Goal: Task Accomplishment & Management: Use online tool/utility

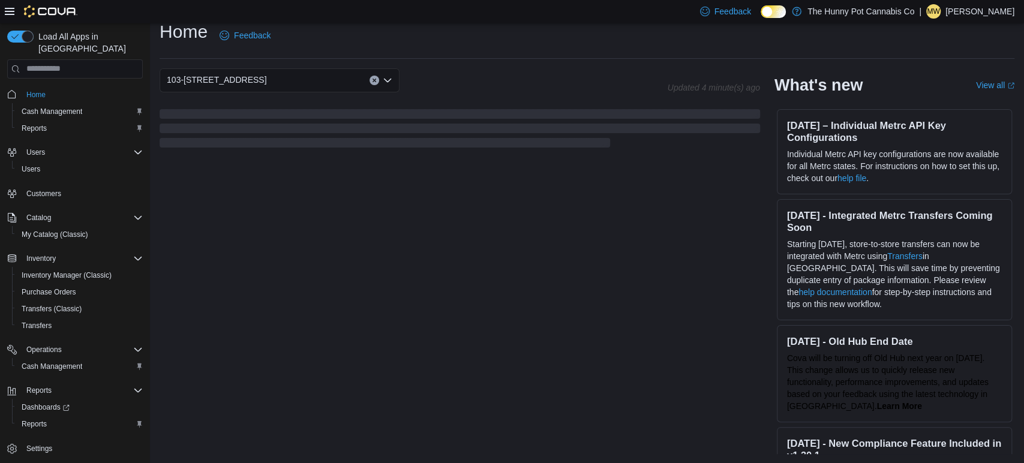
scroll to position [248, 0]
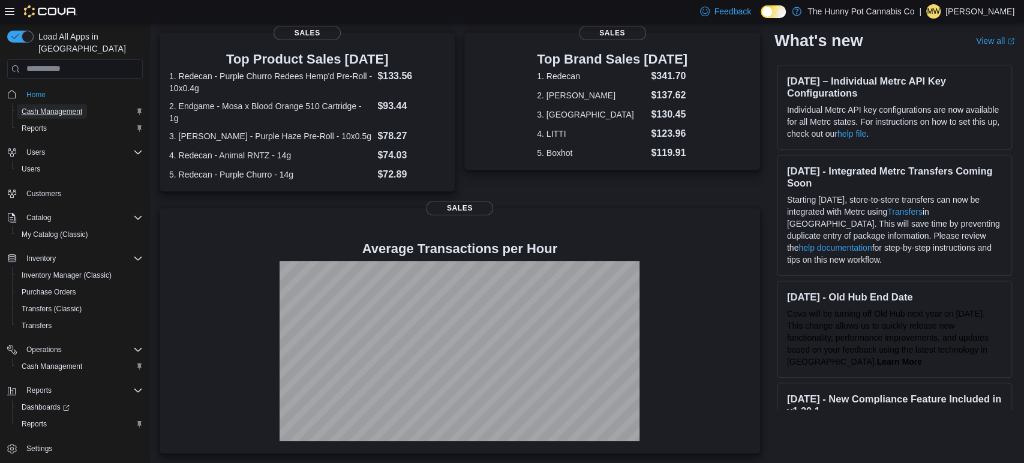
click at [67, 107] on span "Cash Management" at bounding box center [52, 112] width 61 height 10
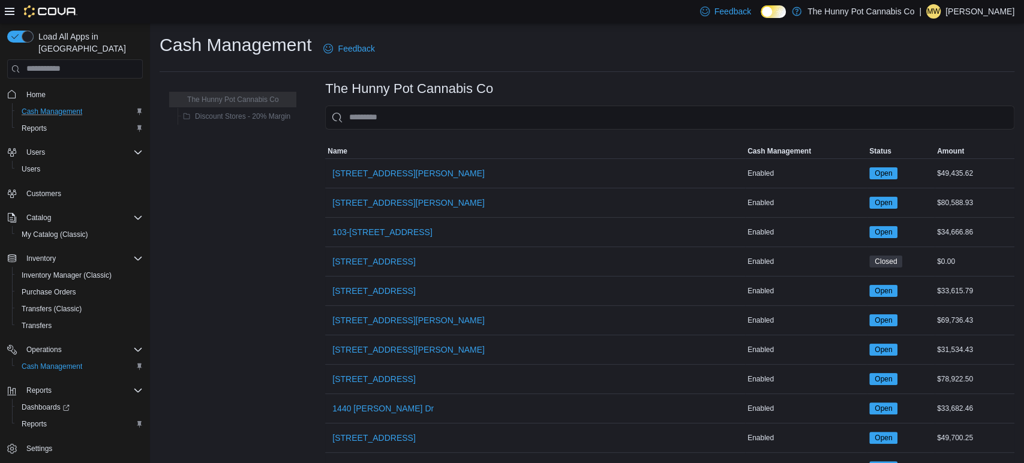
scroll to position [1, 0]
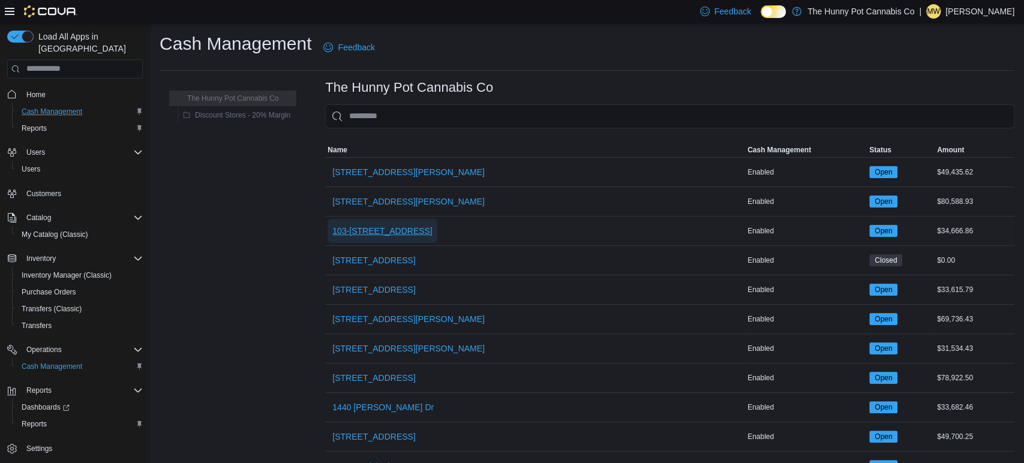
click at [398, 229] on span "103-[STREET_ADDRESS]" at bounding box center [382, 231] width 100 height 12
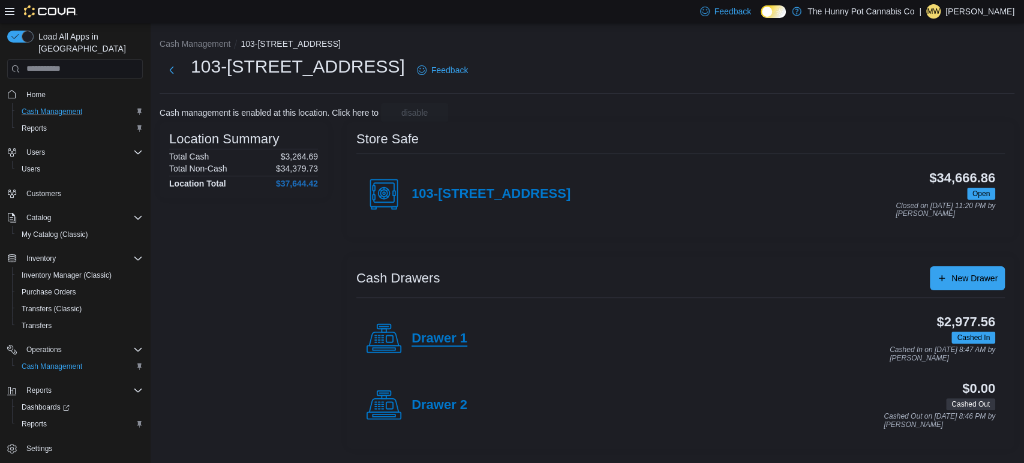
click at [432, 344] on h4 "Drawer 1" at bounding box center [440, 339] width 56 height 16
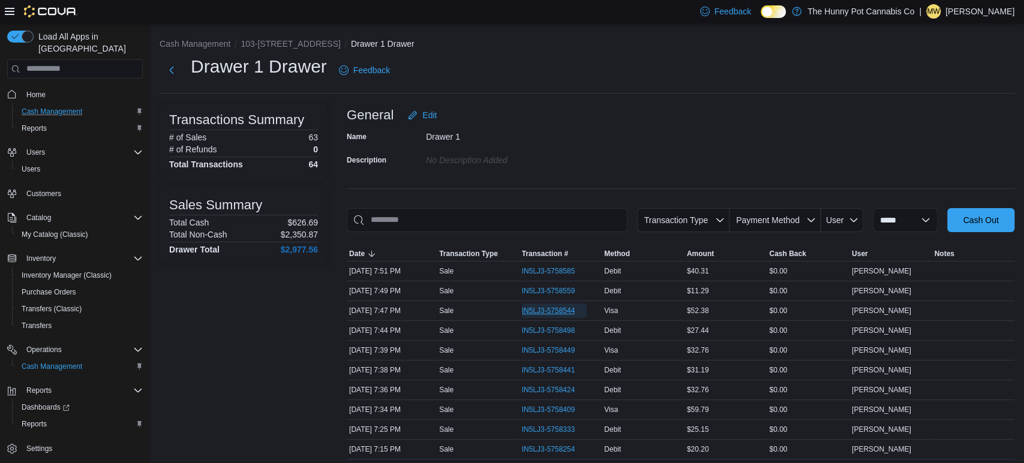
click at [545, 307] on span "IN5LJ3-5758544" at bounding box center [548, 311] width 53 height 10
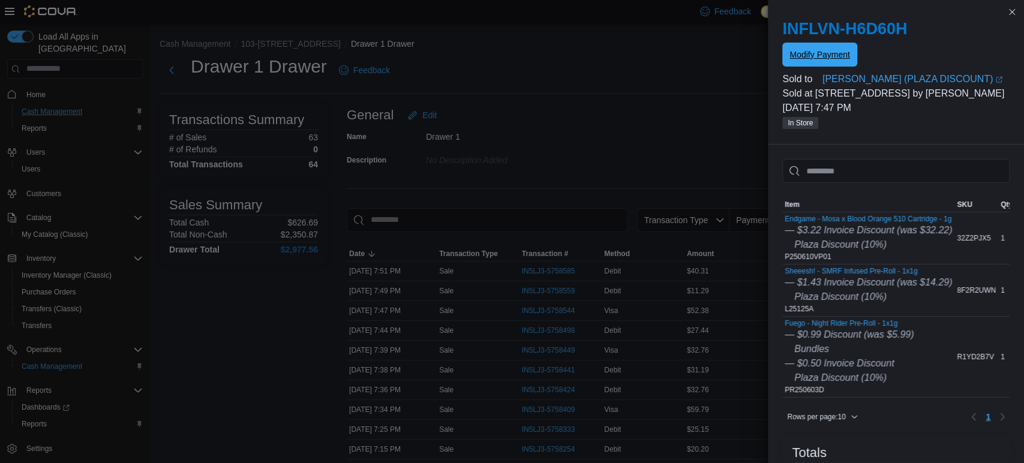
click at [811, 50] on span "Modify Payment" at bounding box center [820, 55] width 60 height 12
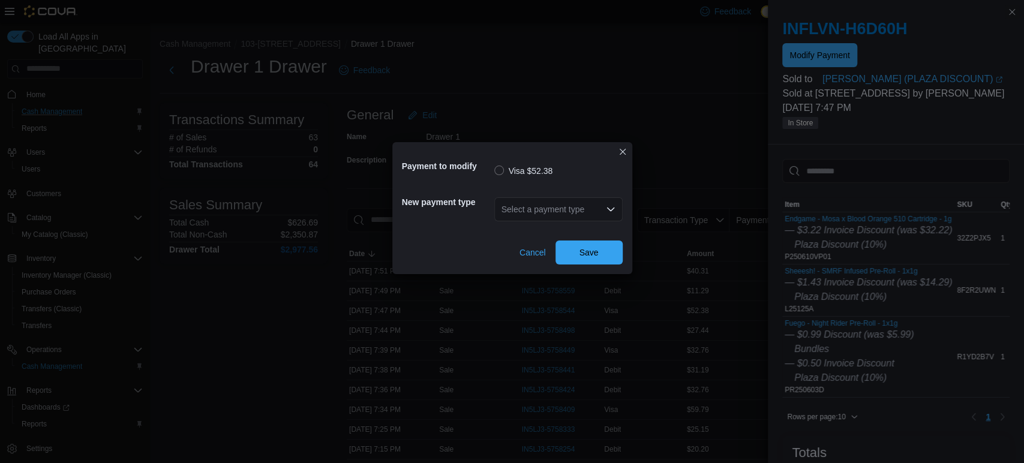
click at [587, 210] on div "Select a payment type" at bounding box center [558, 209] width 128 height 24
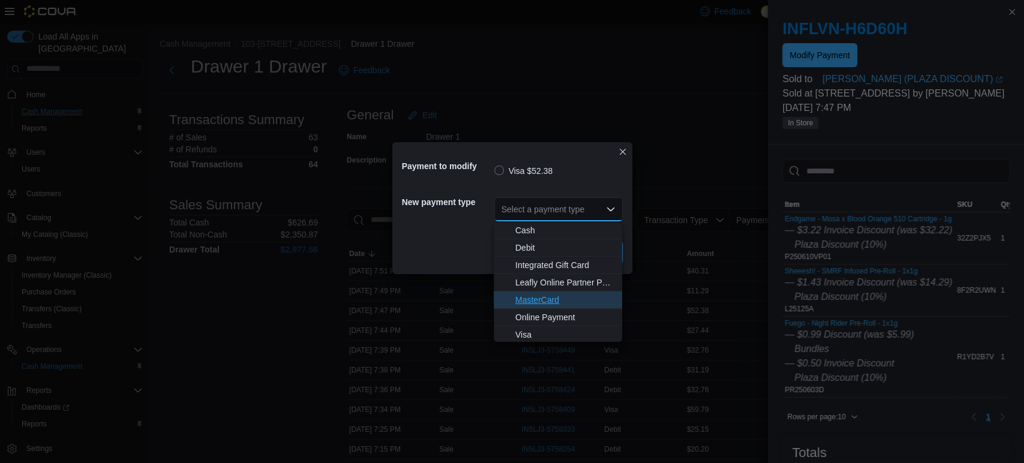
click at [518, 304] on span "MasterCard" at bounding box center [565, 300] width 100 height 12
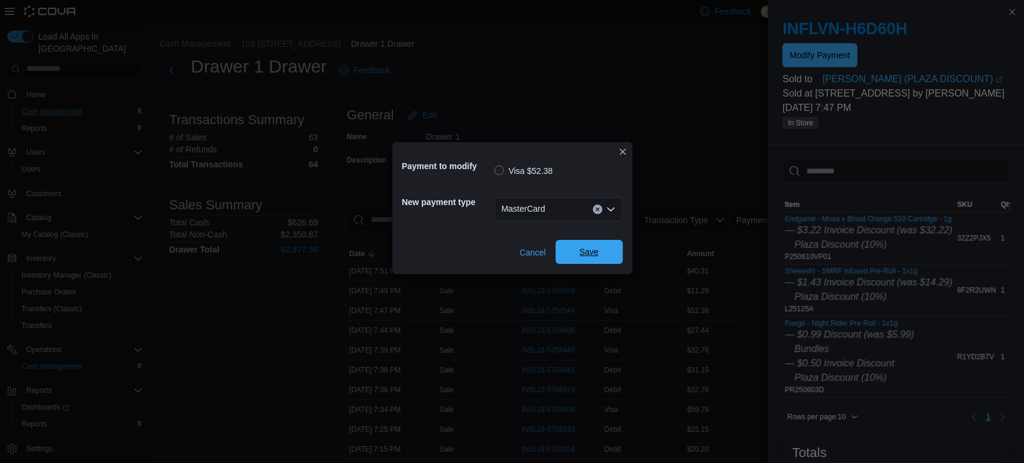
click at [594, 259] on span "Save" at bounding box center [589, 252] width 53 height 24
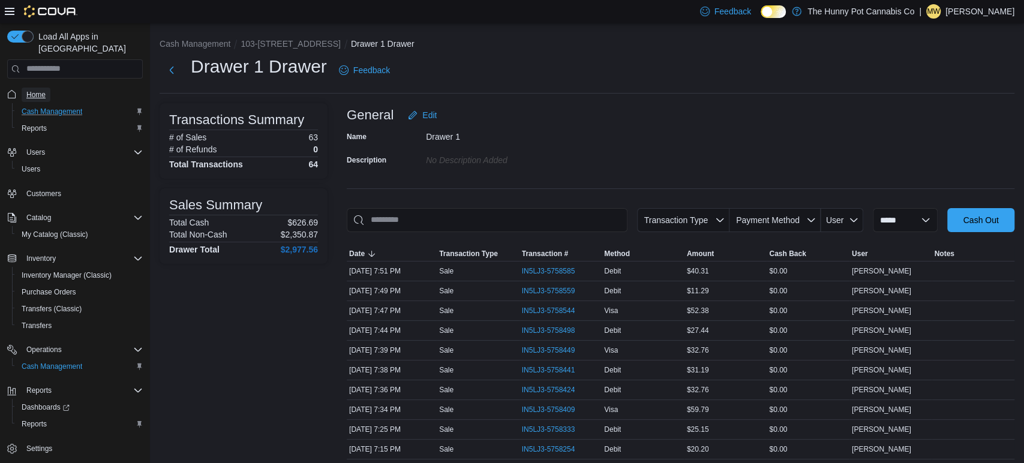
click at [43, 90] on span "Home" at bounding box center [35, 95] width 19 height 10
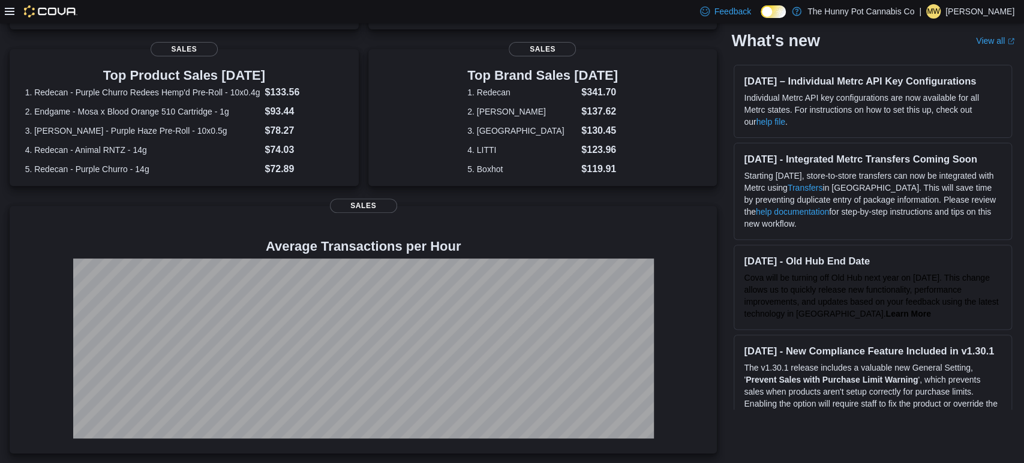
scroll to position [236, 0]
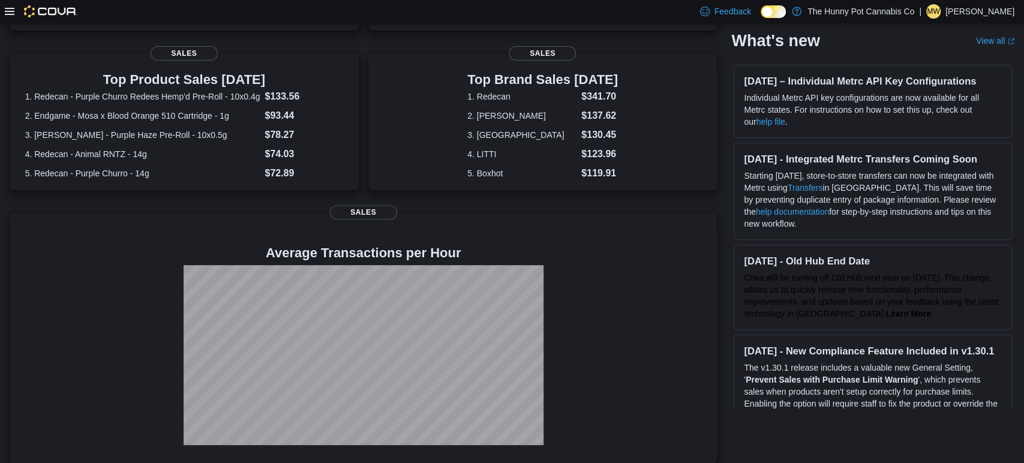
click at [13, 16] on div at bounding box center [41, 11] width 73 height 12
click at [11, 11] on icon at bounding box center [10, 11] width 10 height 7
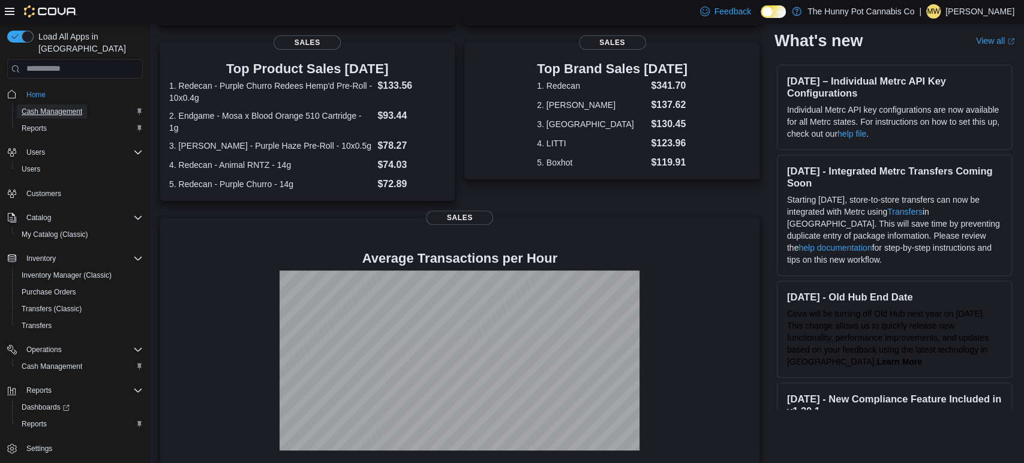
click at [72, 107] on span "Cash Management" at bounding box center [52, 112] width 61 height 10
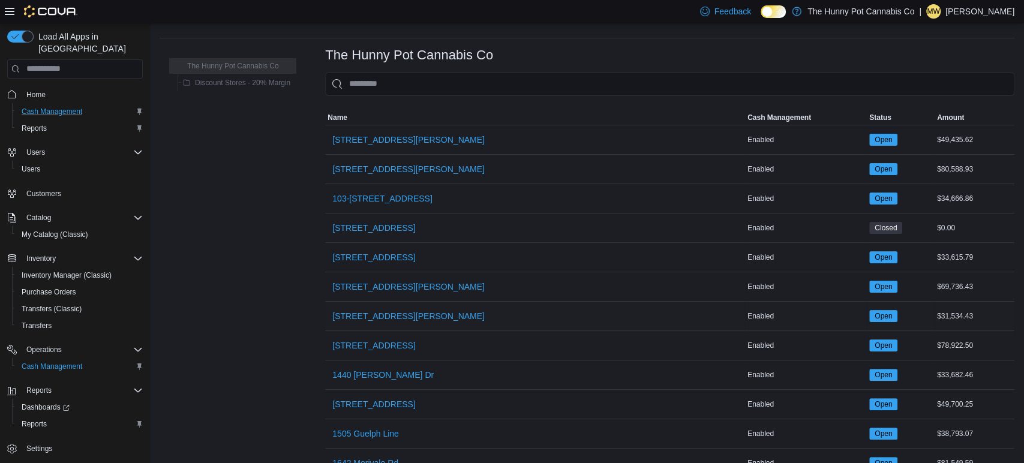
scroll to position [20, 0]
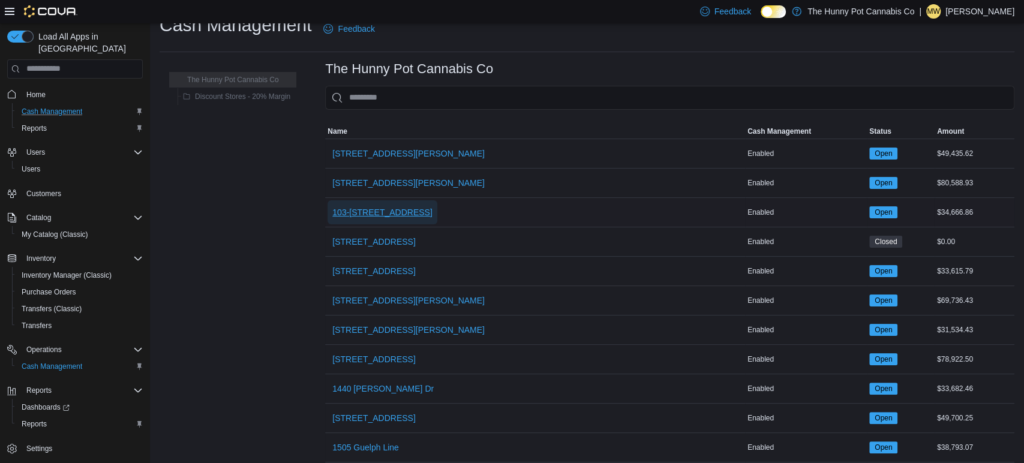
click at [353, 211] on span "103-[STREET_ADDRESS]" at bounding box center [382, 212] width 100 height 12
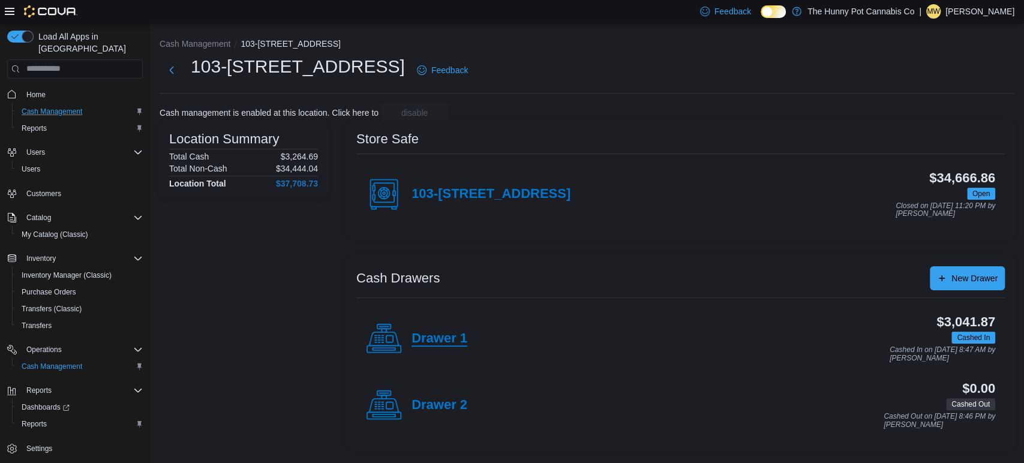
click at [441, 334] on h4 "Drawer 1" at bounding box center [440, 339] width 56 height 16
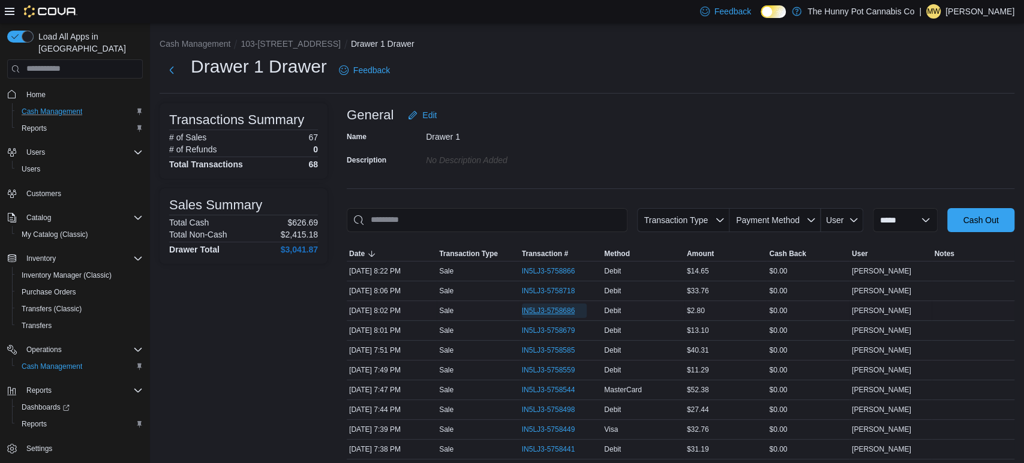
click at [554, 314] on span "IN5LJ3-5758686" at bounding box center [548, 311] width 53 height 10
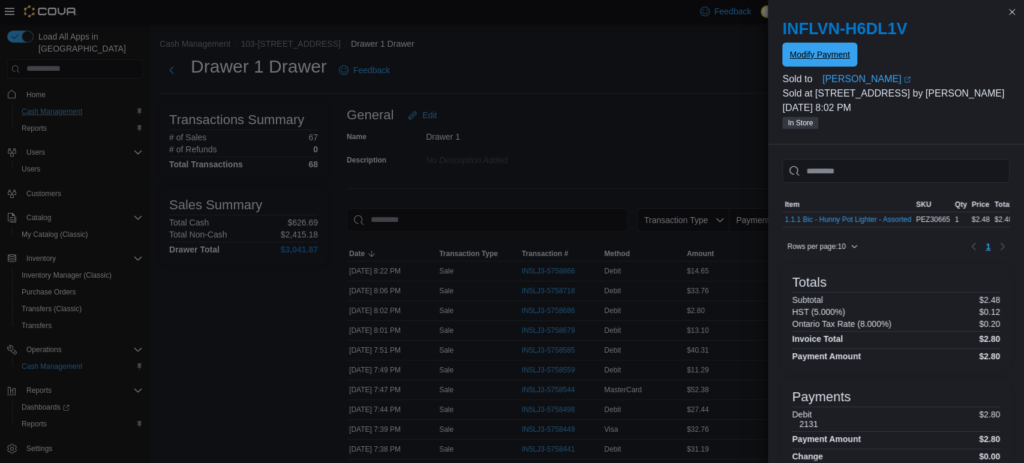
click at [822, 56] on span "Modify Payment" at bounding box center [820, 55] width 60 height 12
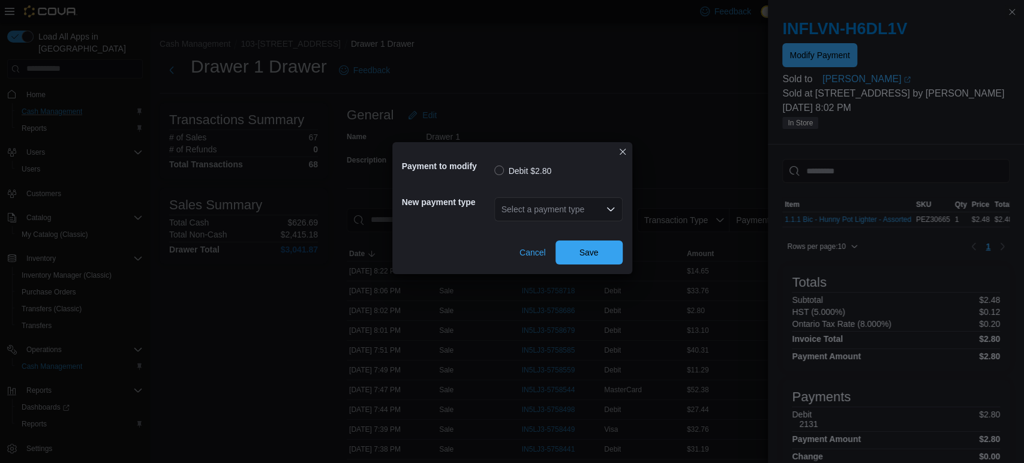
click at [565, 205] on div "Select a payment type" at bounding box center [558, 209] width 128 height 24
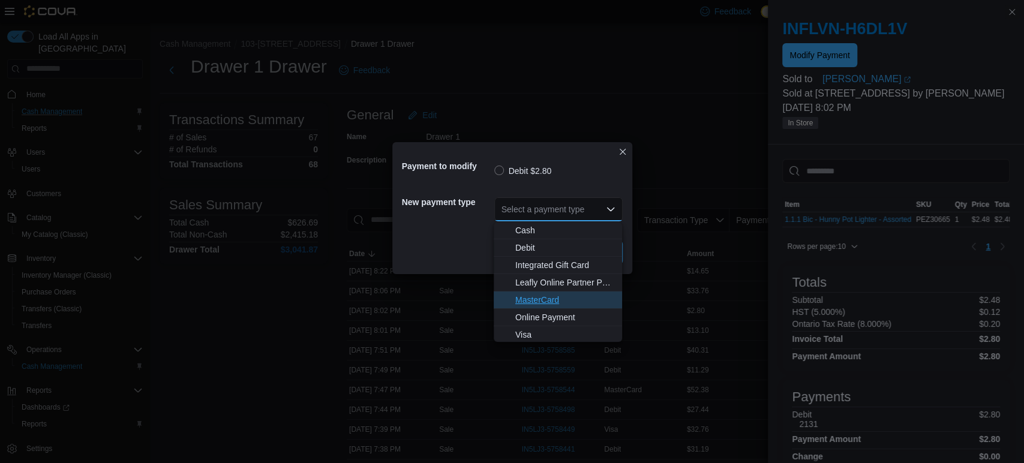
click at [548, 302] on span "MasterCard" at bounding box center [565, 300] width 100 height 12
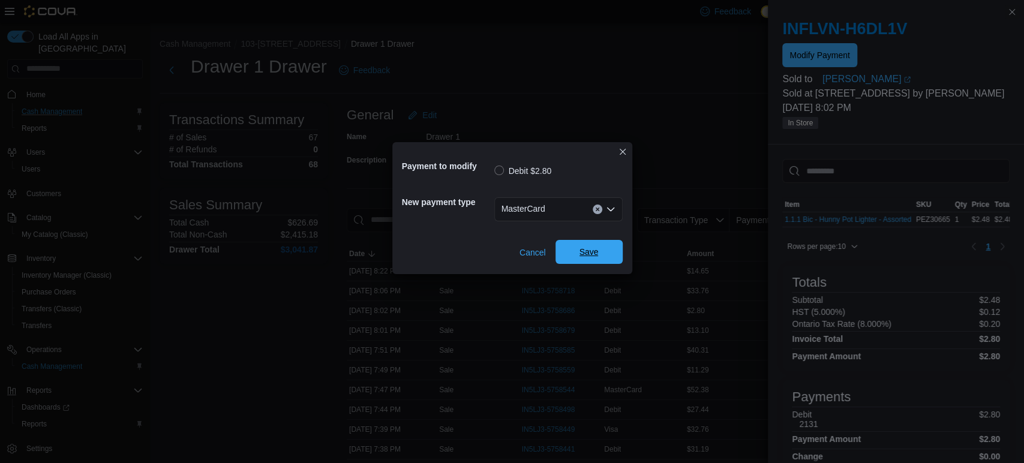
click at [601, 264] on div "Cancel Save" at bounding box center [512, 248] width 221 height 34
click at [598, 253] on span "Save" at bounding box center [589, 252] width 19 height 12
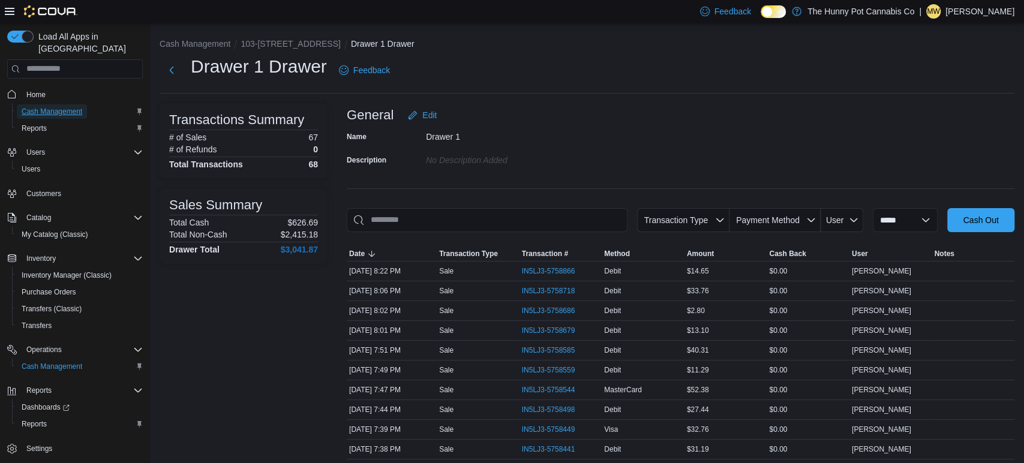
click at [79, 107] on span "Cash Management" at bounding box center [52, 112] width 61 height 10
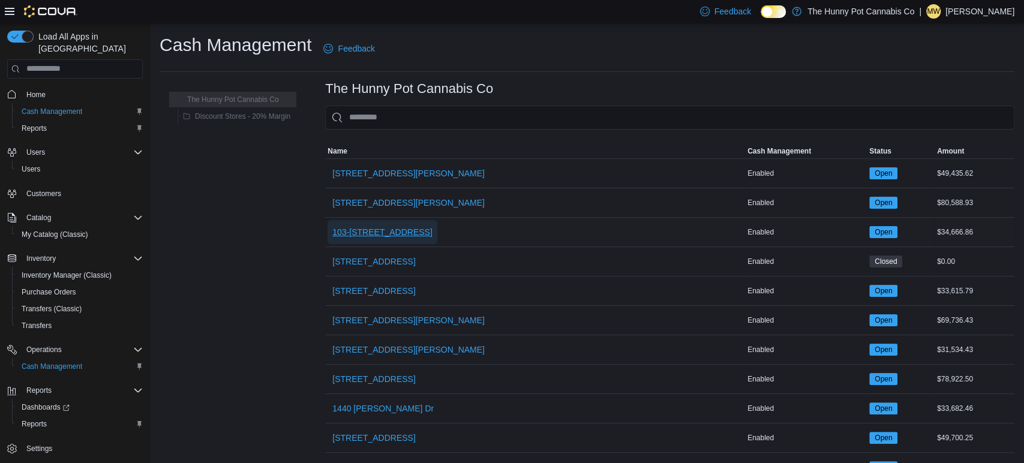
click at [386, 231] on span "103-[STREET_ADDRESS]" at bounding box center [382, 232] width 100 height 12
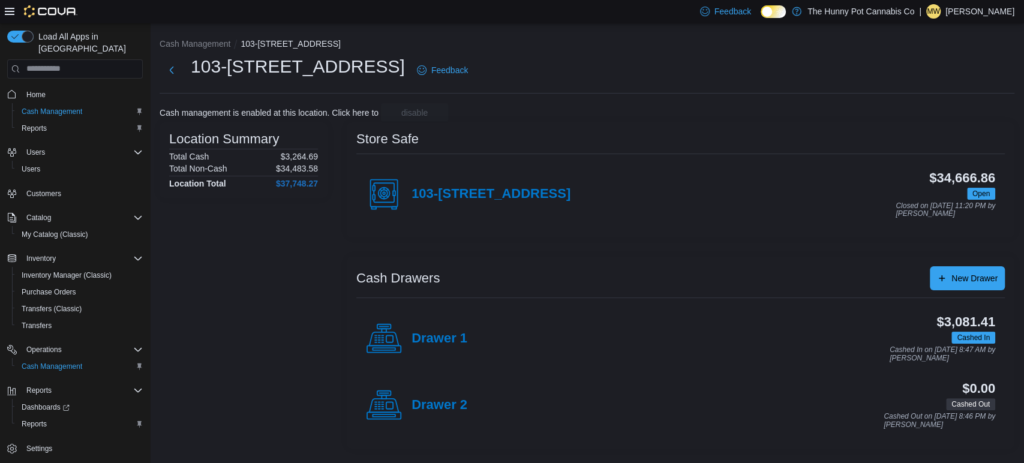
click at [458, 348] on div "Drawer 1" at bounding box center [416, 339] width 101 height 36
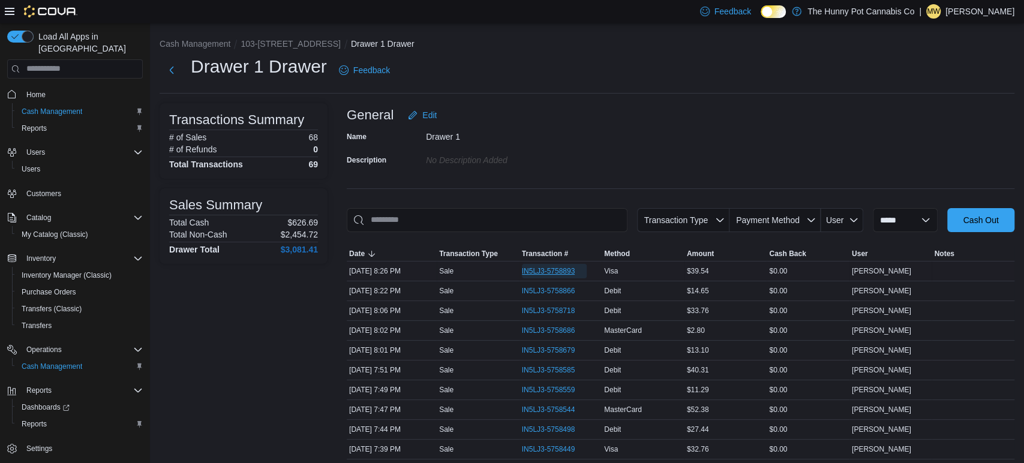
click at [553, 271] on span "IN5LJ3-5758893" at bounding box center [548, 271] width 53 height 10
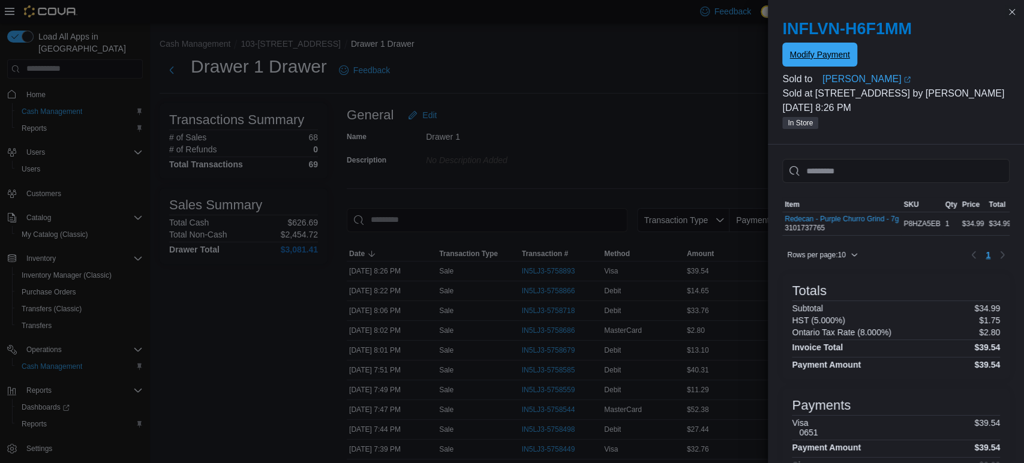
click at [802, 44] on span "Modify Payment" at bounding box center [820, 55] width 60 height 24
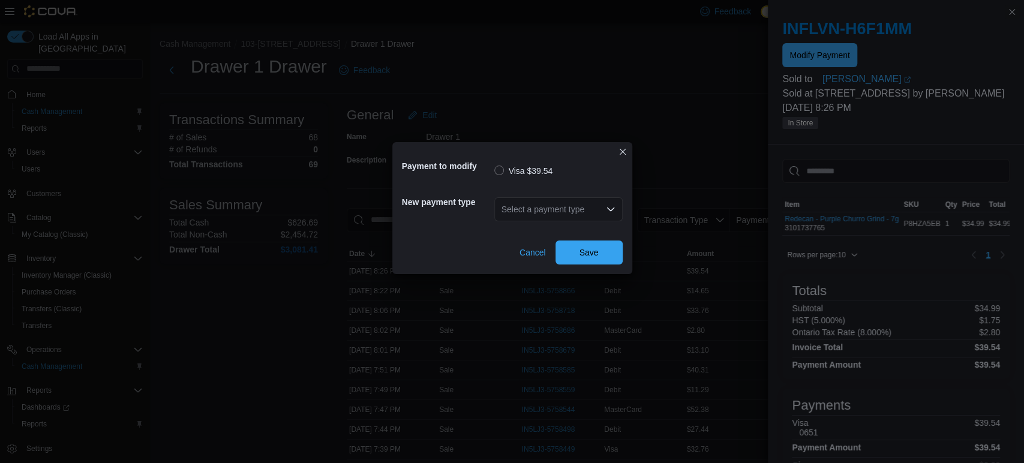
click at [616, 203] on div "Select a payment type" at bounding box center [558, 209] width 128 height 24
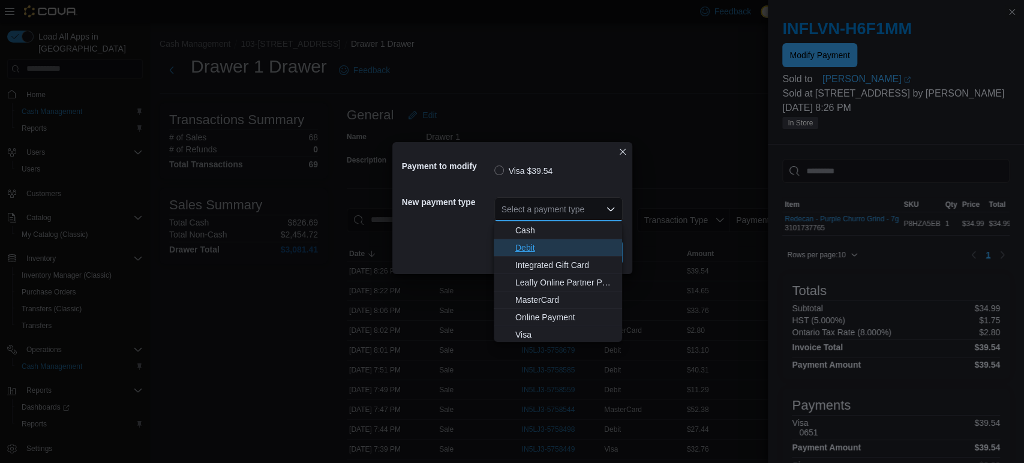
click at [519, 245] on span "Debit" at bounding box center [565, 248] width 100 height 12
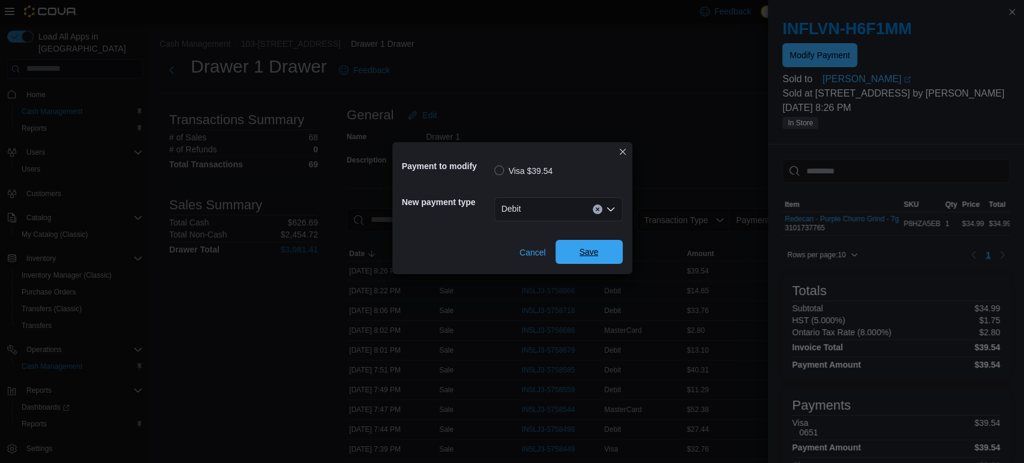
click at [566, 249] on span "Save" at bounding box center [589, 252] width 53 height 24
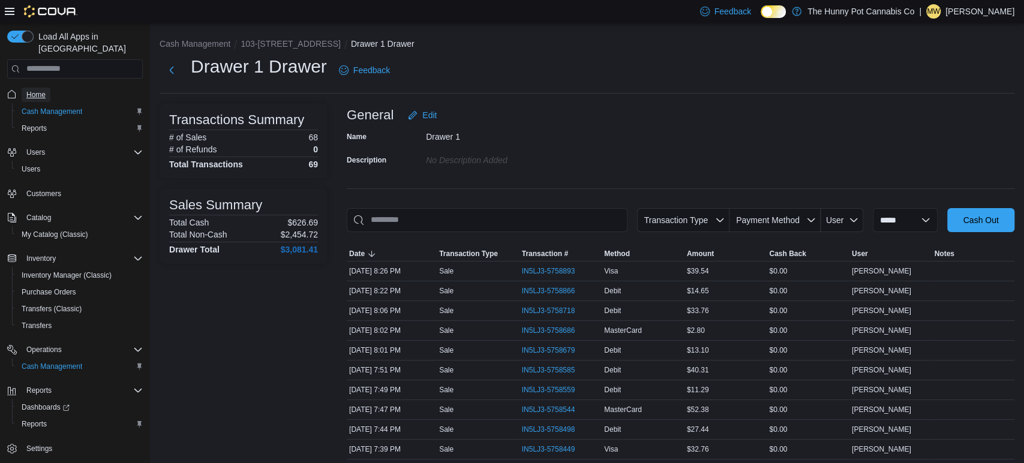
click at [37, 90] on span "Home" at bounding box center [35, 95] width 19 height 10
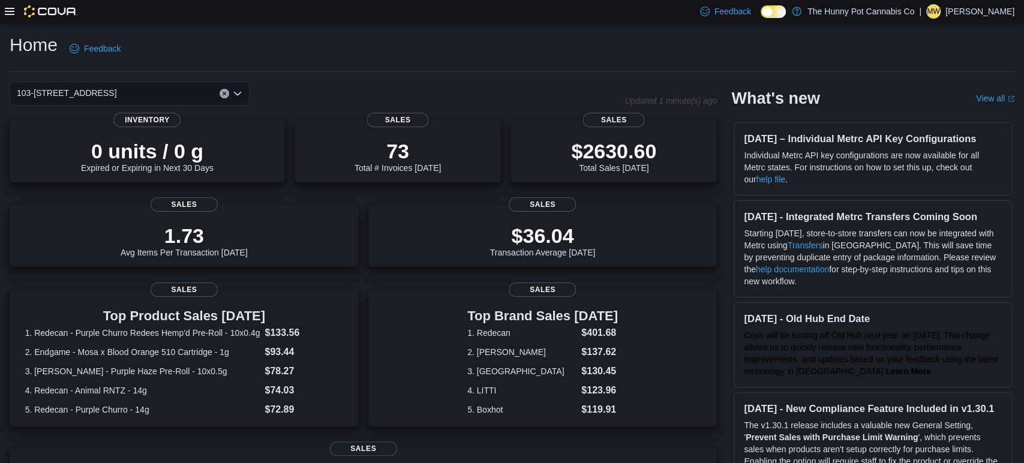
click at [3, 12] on div "Feedback Dark Mode The Hunny Pot Cannabis Co | MW [PERSON_NAME]" at bounding box center [512, 11] width 1024 height 23
click at [10, 10] on icon at bounding box center [10, 12] width 10 height 10
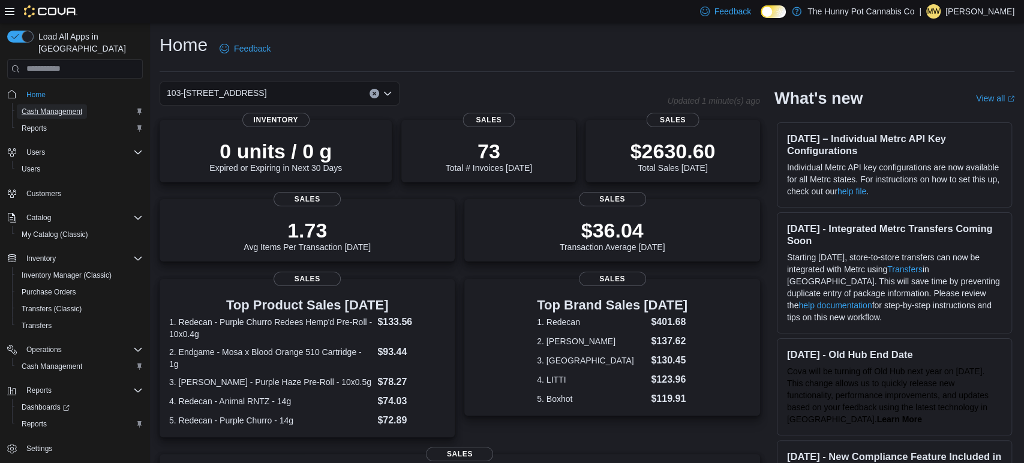
click at [79, 107] on span "Cash Management" at bounding box center [52, 112] width 61 height 10
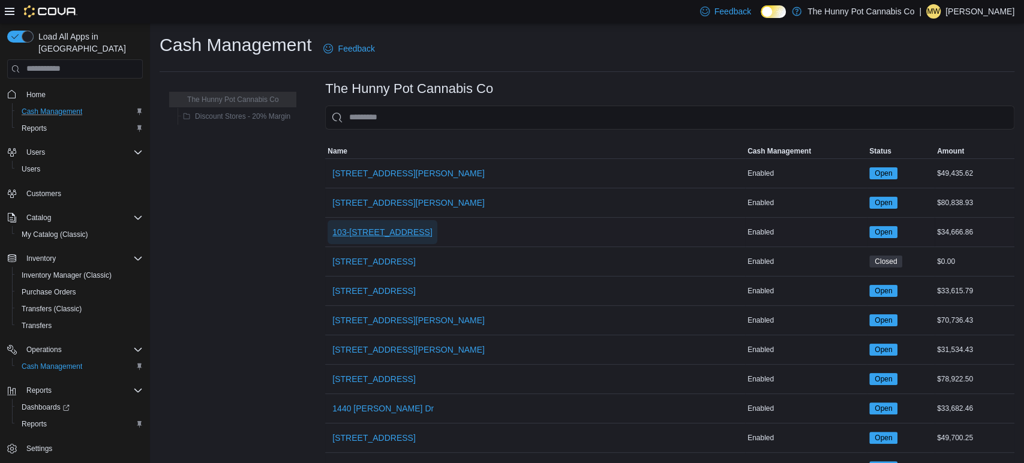
click at [337, 226] on span "103-[STREET_ADDRESS]" at bounding box center [382, 232] width 100 height 12
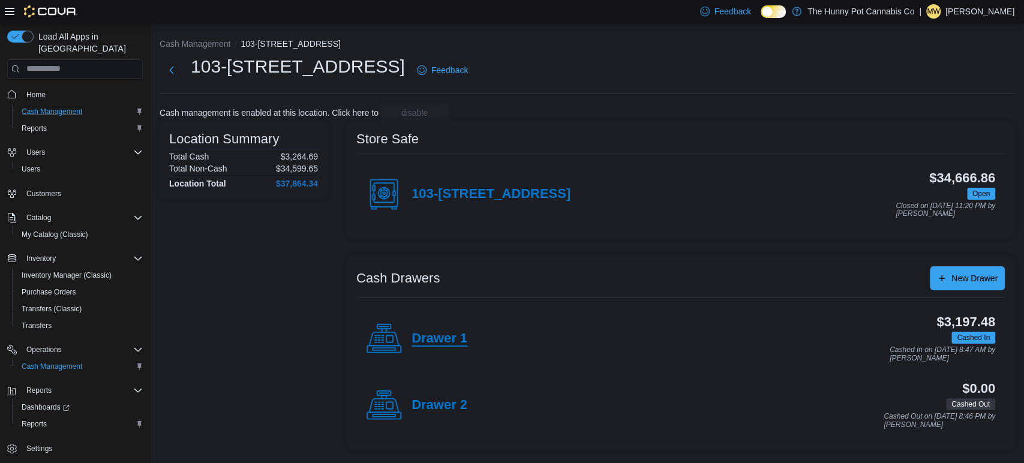
click at [455, 333] on h4 "Drawer 1" at bounding box center [440, 339] width 56 height 16
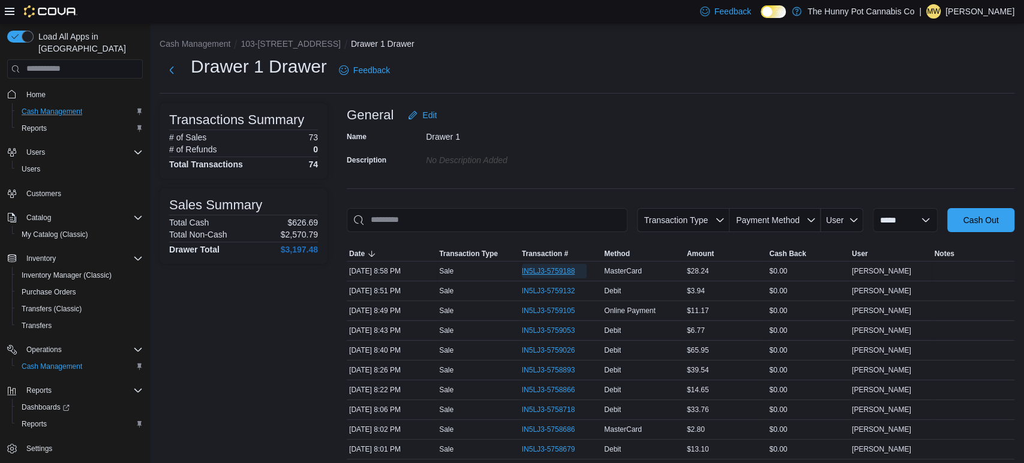
click at [562, 274] on span "IN5LJ3-5759188" at bounding box center [548, 271] width 53 height 10
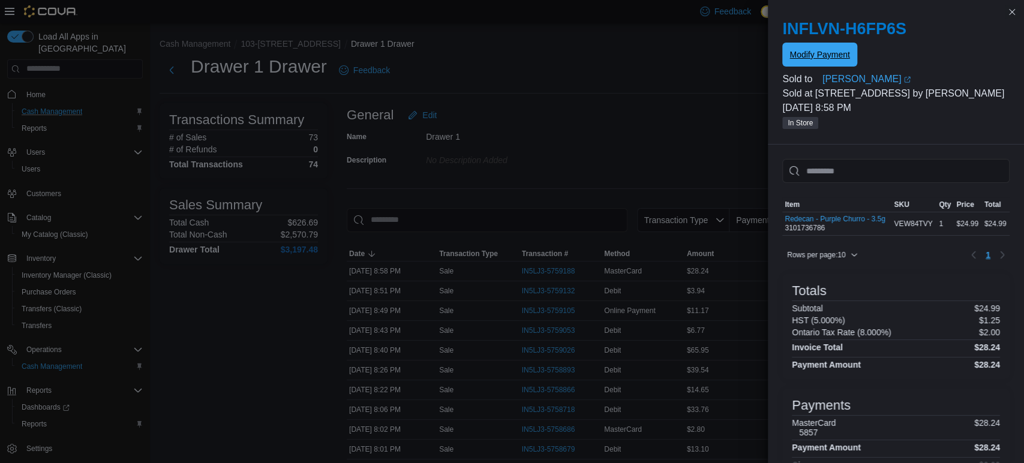
click at [830, 64] on span "Modify Payment" at bounding box center [820, 55] width 60 height 24
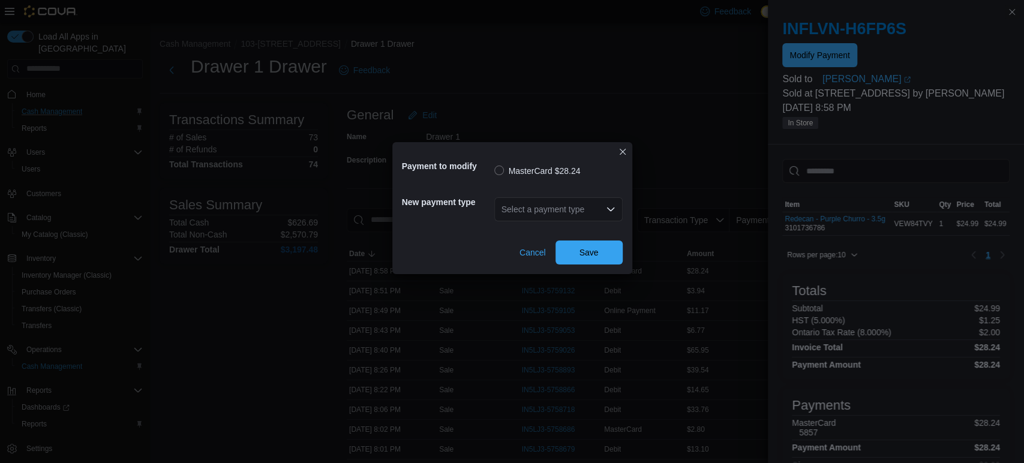
click at [610, 201] on div "Select a payment type" at bounding box center [558, 209] width 128 height 24
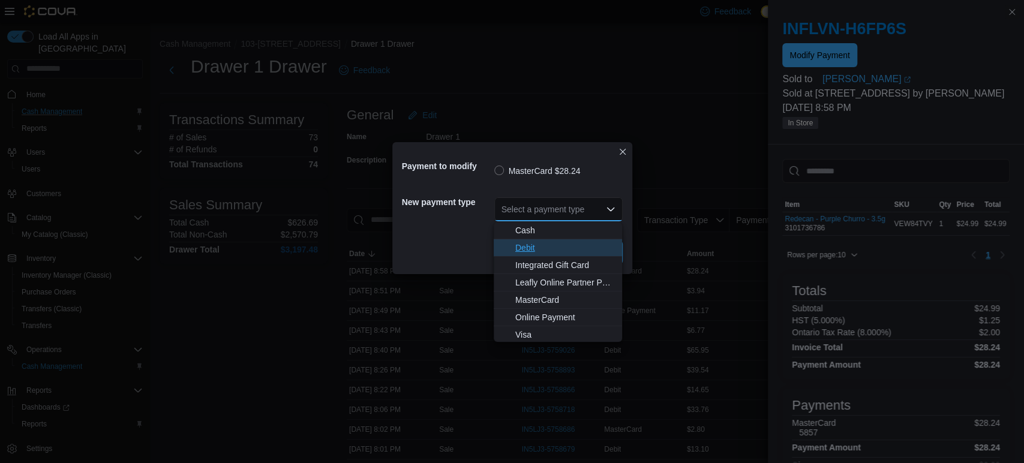
click at [582, 244] on span "Debit" at bounding box center [565, 248] width 100 height 12
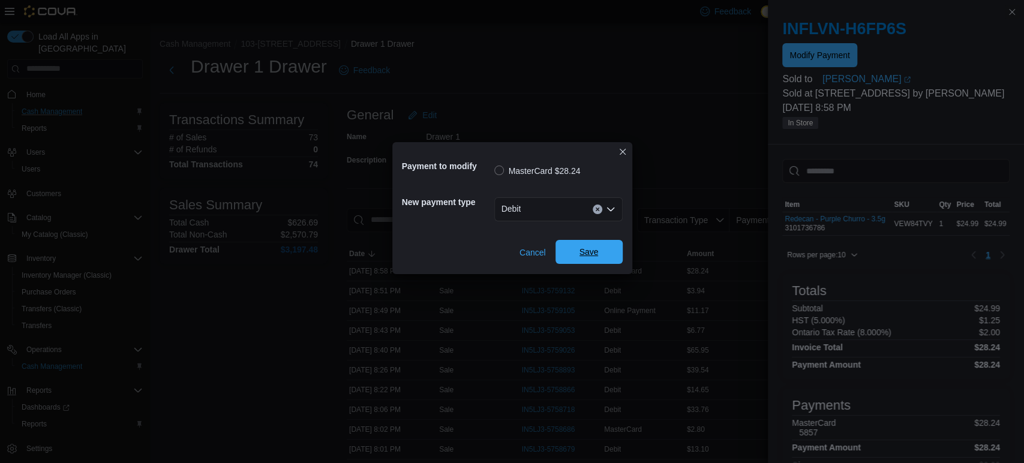
click at [589, 247] on span "Save" at bounding box center [589, 252] width 53 height 24
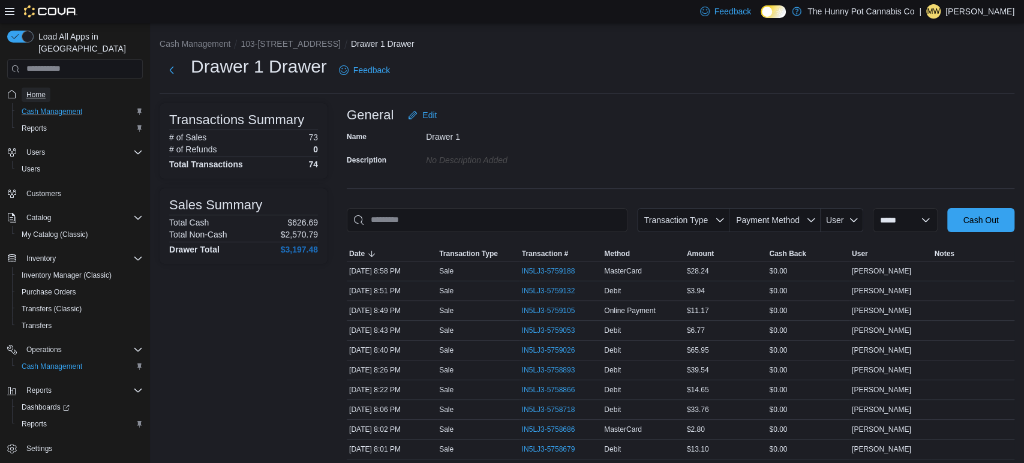
click at [38, 90] on span "Home" at bounding box center [35, 95] width 19 height 10
